Goal: Find specific page/section: Find specific page/section

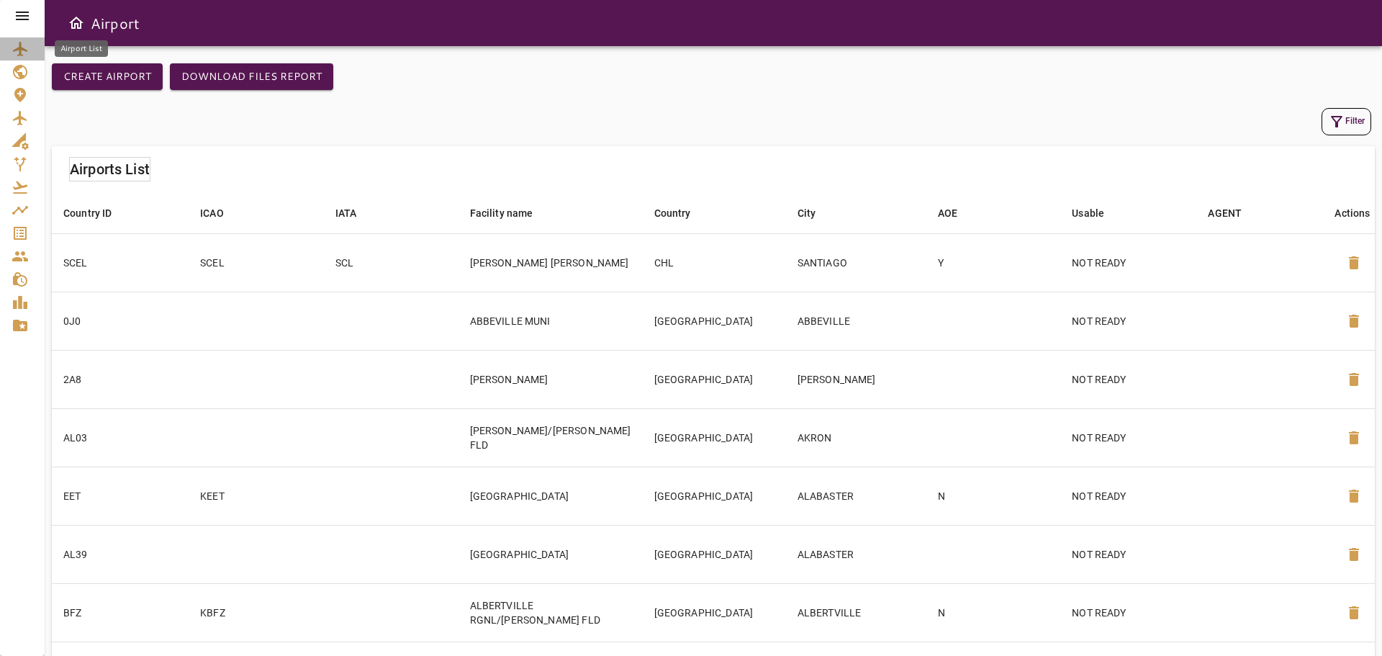
click at [37, 52] on link "Airport List" at bounding box center [22, 48] width 45 height 23
click at [21, 122] on icon "Aircraft" at bounding box center [20, 118] width 14 height 14
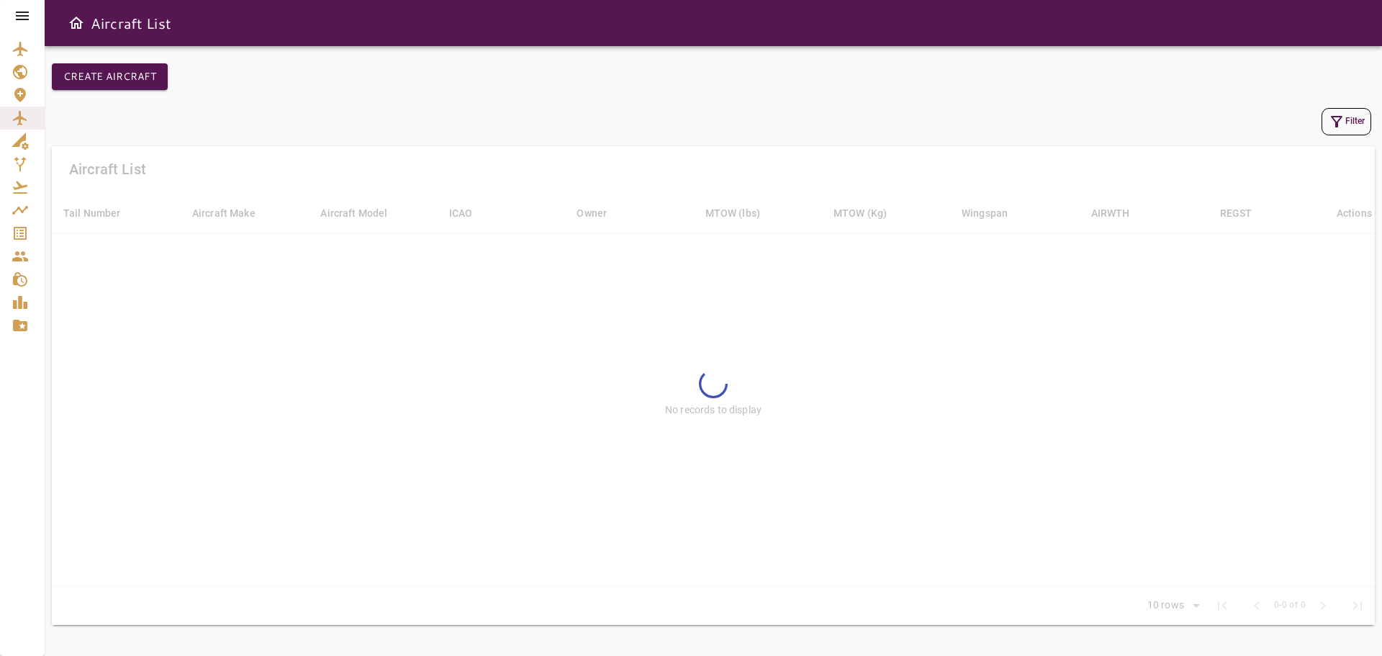
click at [1345, 118] on button "Filter" at bounding box center [1346, 121] width 50 height 27
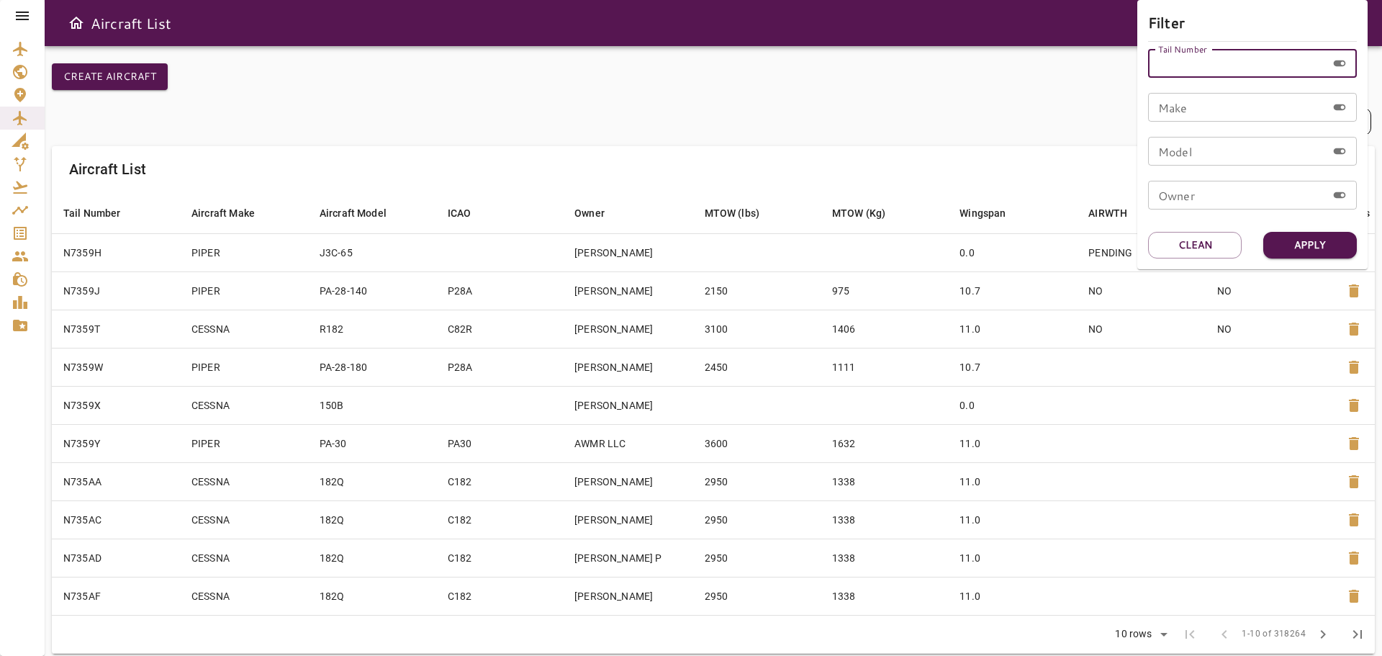
click at [1216, 60] on input "Tail Number" at bounding box center [1237, 63] width 179 height 29
type input "******"
click at [1296, 245] on button "Apply" at bounding box center [1310, 245] width 94 height 27
